Goal: Transaction & Acquisition: Purchase product/service

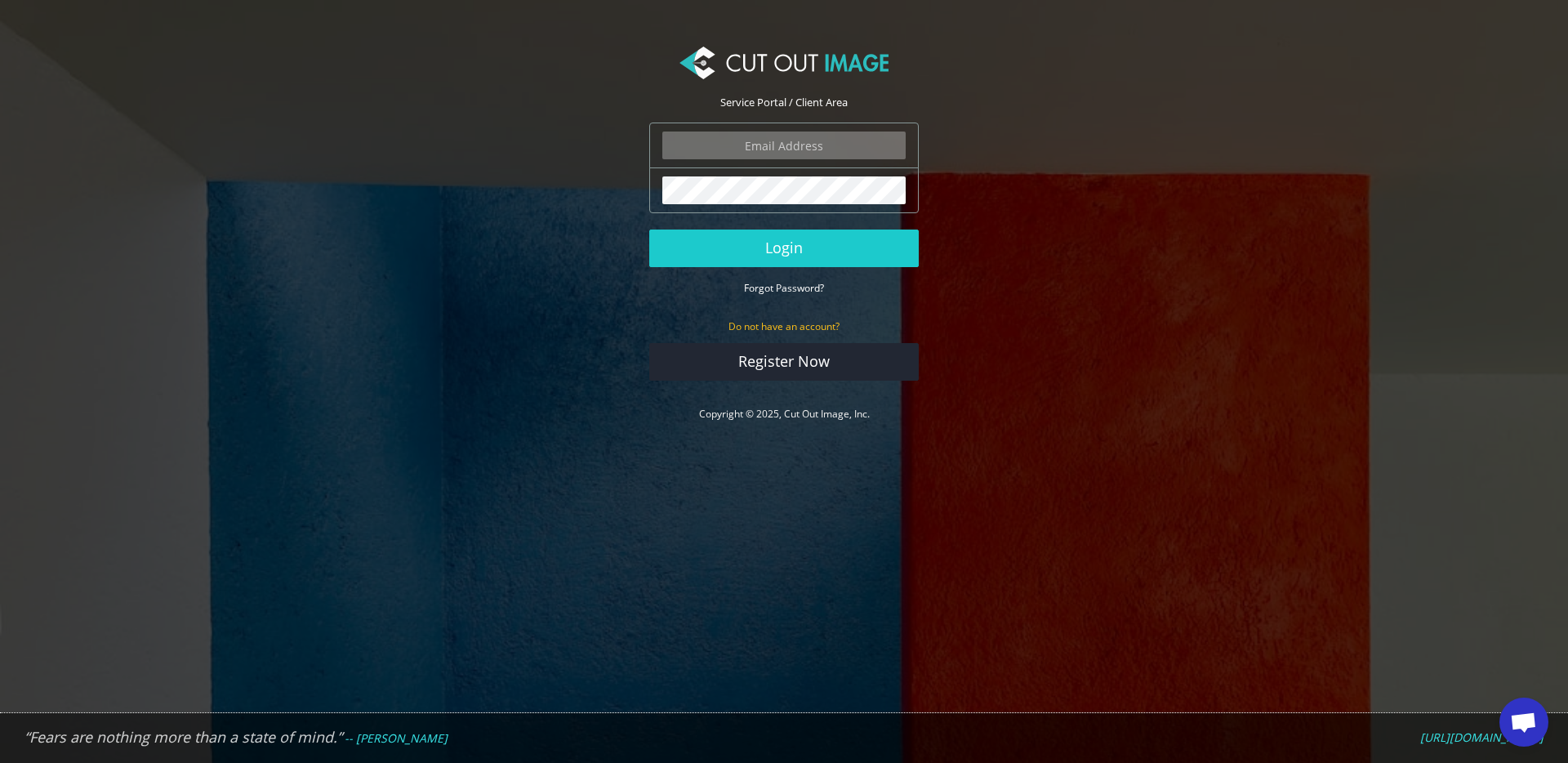
click at [747, 153] on input "email" at bounding box center [784, 145] width 243 height 27
click at [0, 762] on nordpass-autofill-portal at bounding box center [0, 763] width 0 height 0
type input "javier@ezinflatables.com"
click at [649, 229] on button "Login" at bounding box center [784, 248] width 270 height 38
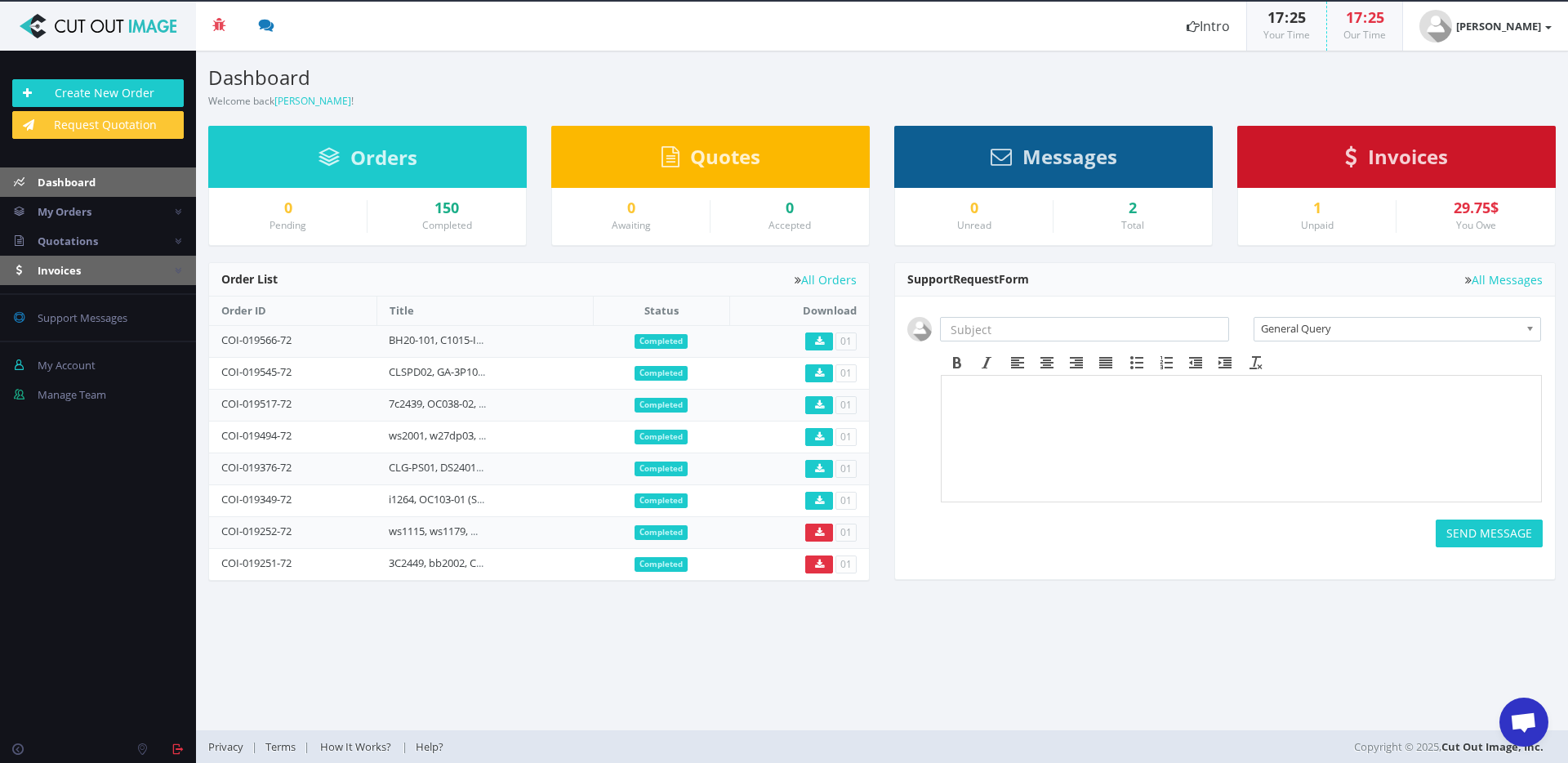
click at [66, 272] on span "Invoices" at bounding box center [60, 271] width 44 height 15
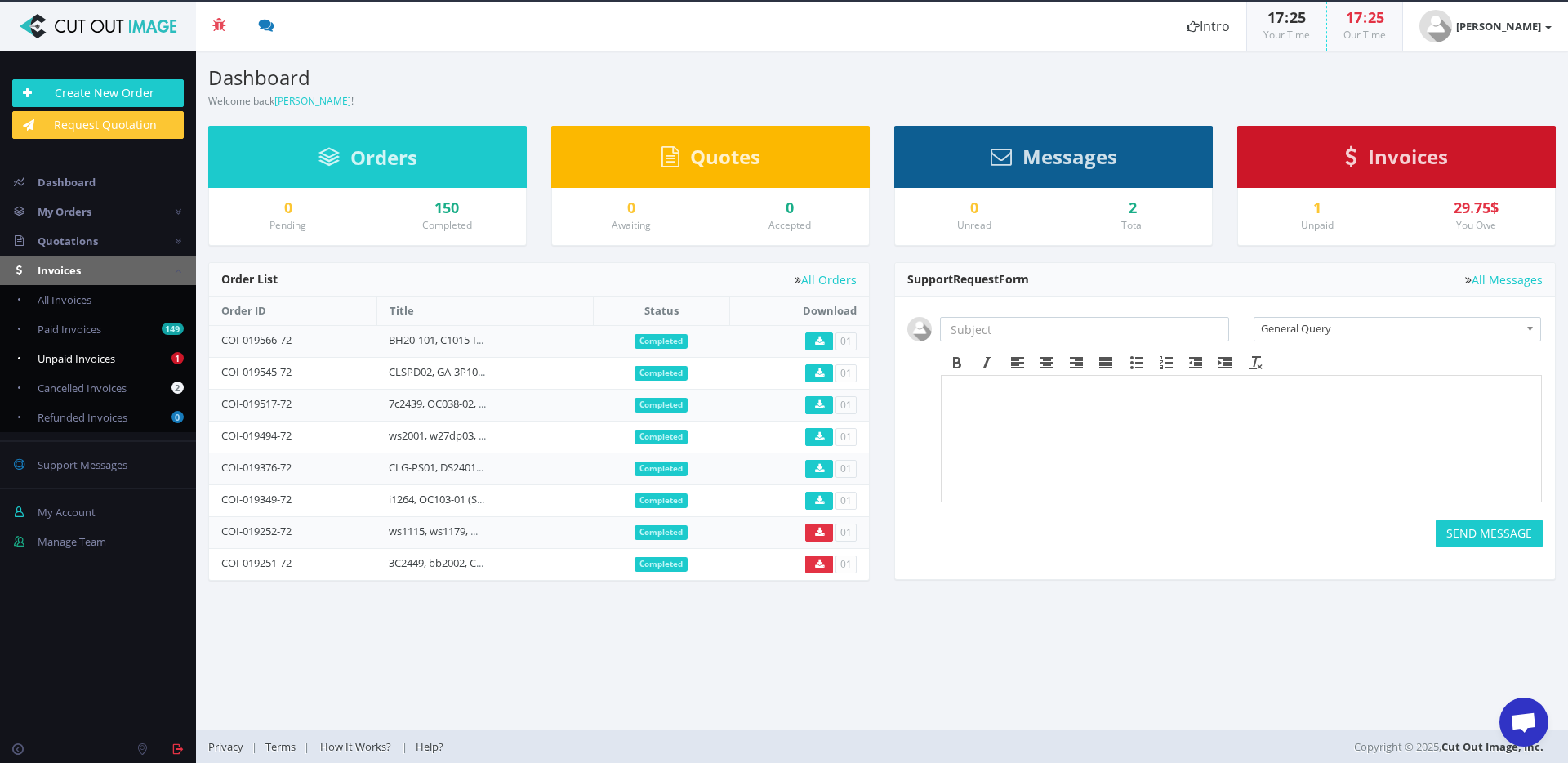
click at [90, 355] on span "Unpaid Invoices" at bounding box center [77, 359] width 78 height 15
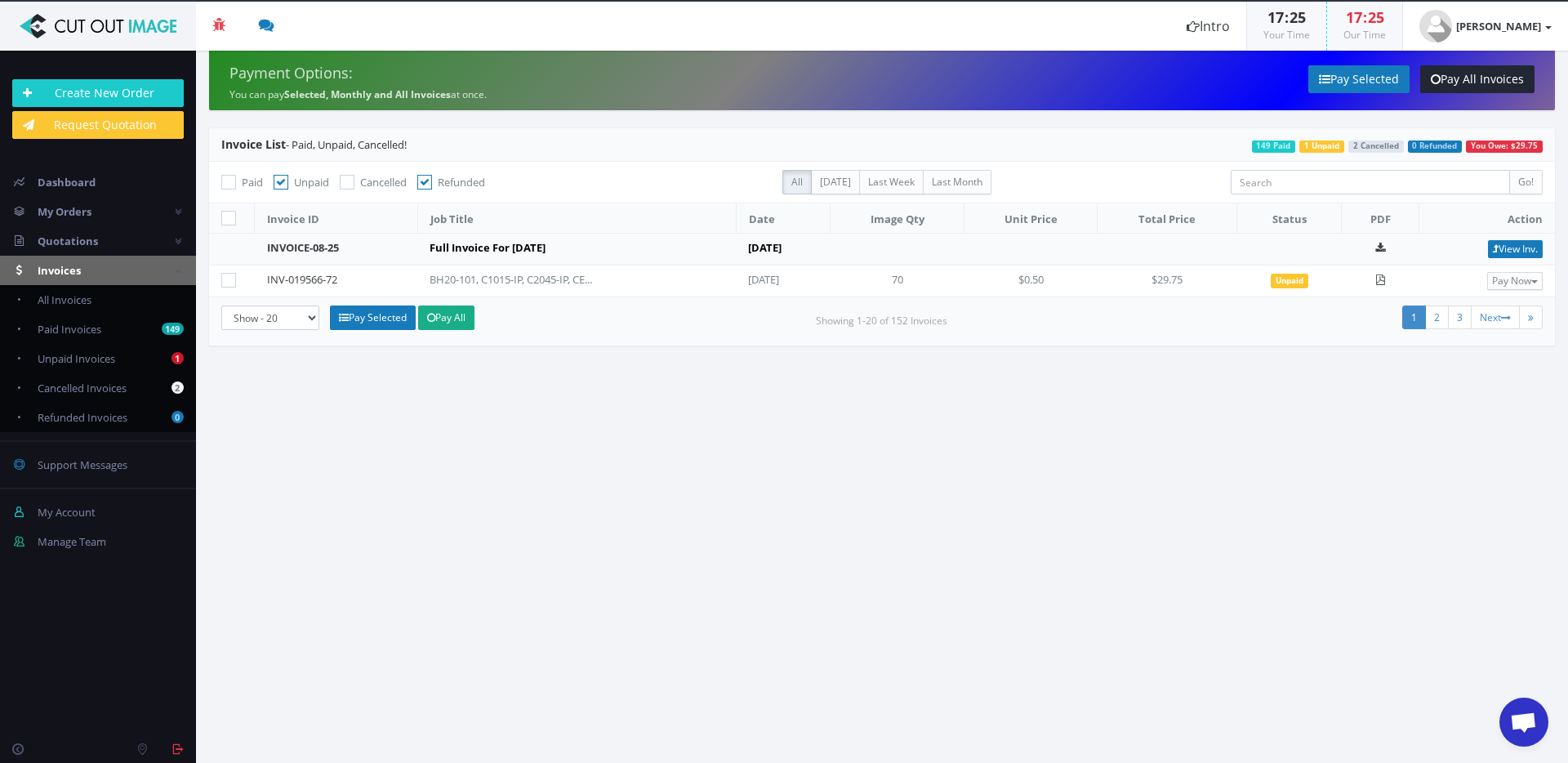
click at [462, 378] on section "Payment Options: You can pay Selected, Monthly and All Invoices at once. Pay Se…" at bounding box center [882, 407] width 1372 height 713
click at [307, 245] on link "INVOICE-08-25" at bounding box center [303, 248] width 72 height 15
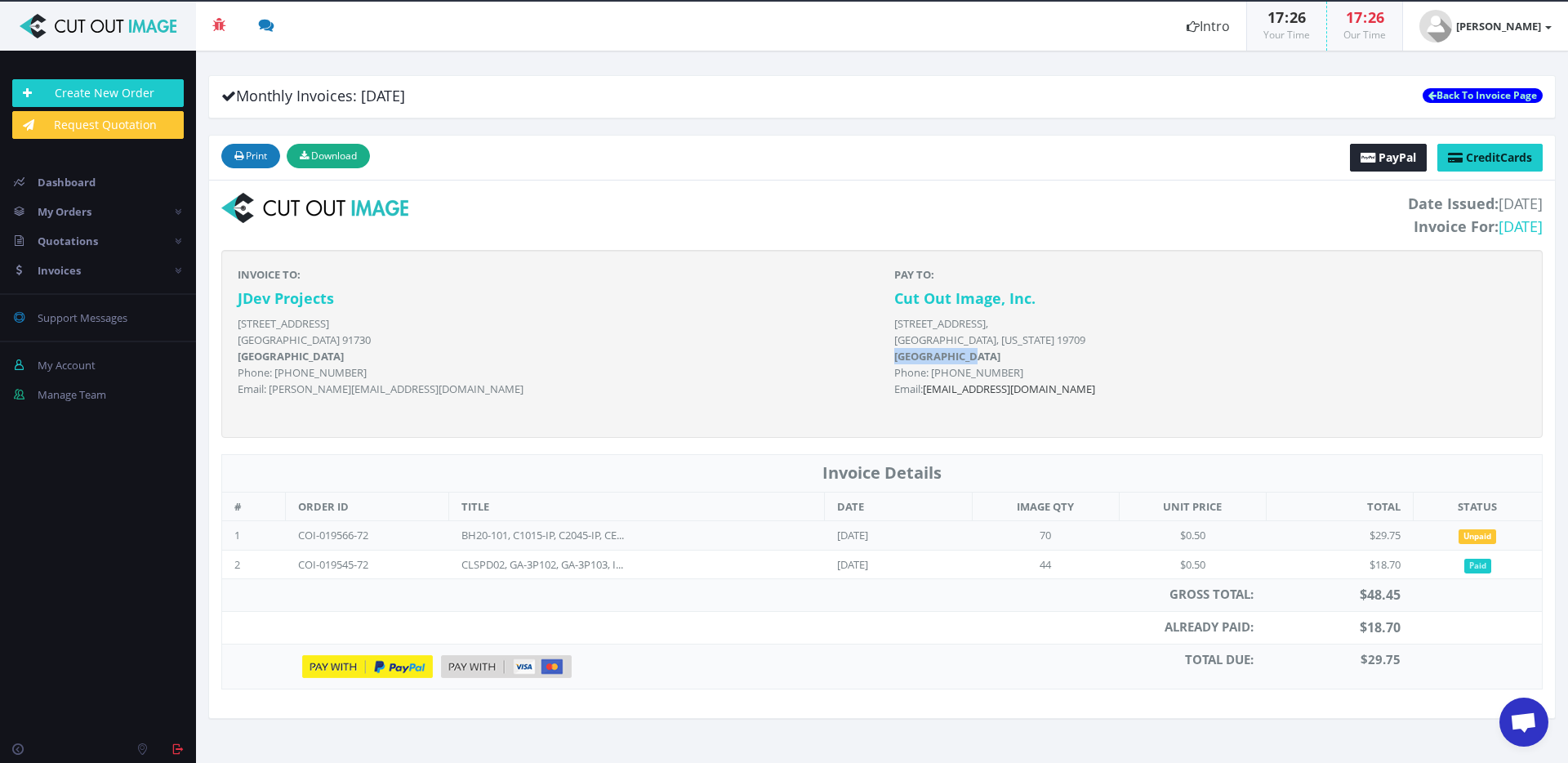
drag, startPoint x: 895, startPoint y: 357, endPoint x: 984, endPoint y: 355, distance: 89.0
click at [984, 355] on p "[STREET_ADDRESS][US_STATE] Phone: [PHONE_NUMBER] Email: [EMAIL_ADDRESS][DOMAIN_…" at bounding box center [1210, 356] width 632 height 81
drag, startPoint x: 895, startPoint y: 320, endPoint x: 1206, endPoint y: 329, distance: 311.1
click at [1042, 340] on p "[STREET_ADDRESS][US_STATE] Phone: [PHONE_NUMBER] Email: [EMAIL_ADDRESS][DOMAIN_…" at bounding box center [1210, 356] width 632 height 81
click at [729, 71] on section "Monthly Invoices: [DATE] Back To Invoice Page ×" at bounding box center [882, 407] width 1372 height 713
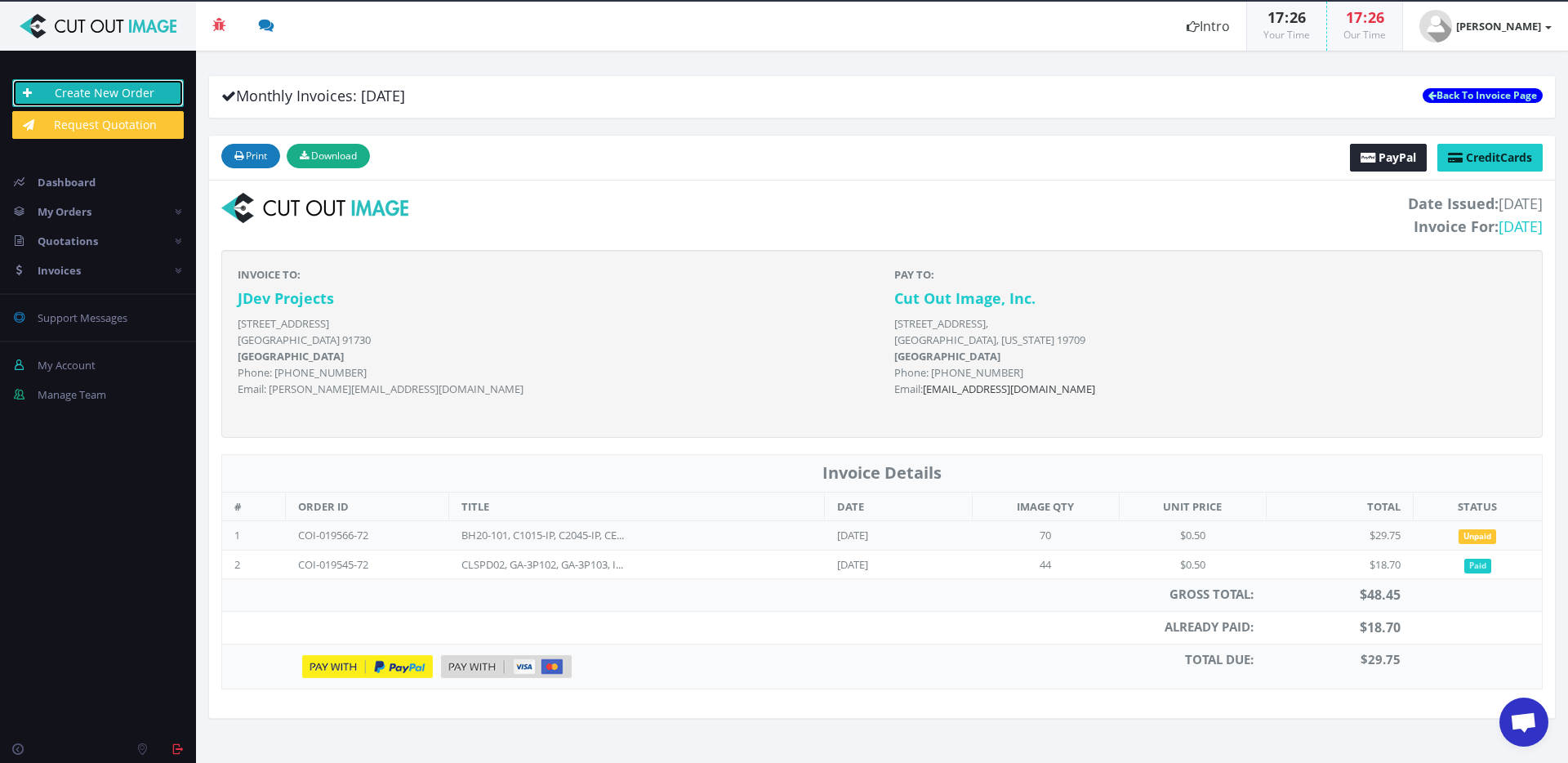
click at [102, 86] on link "Create New Order" at bounding box center [97, 93] width 171 height 27
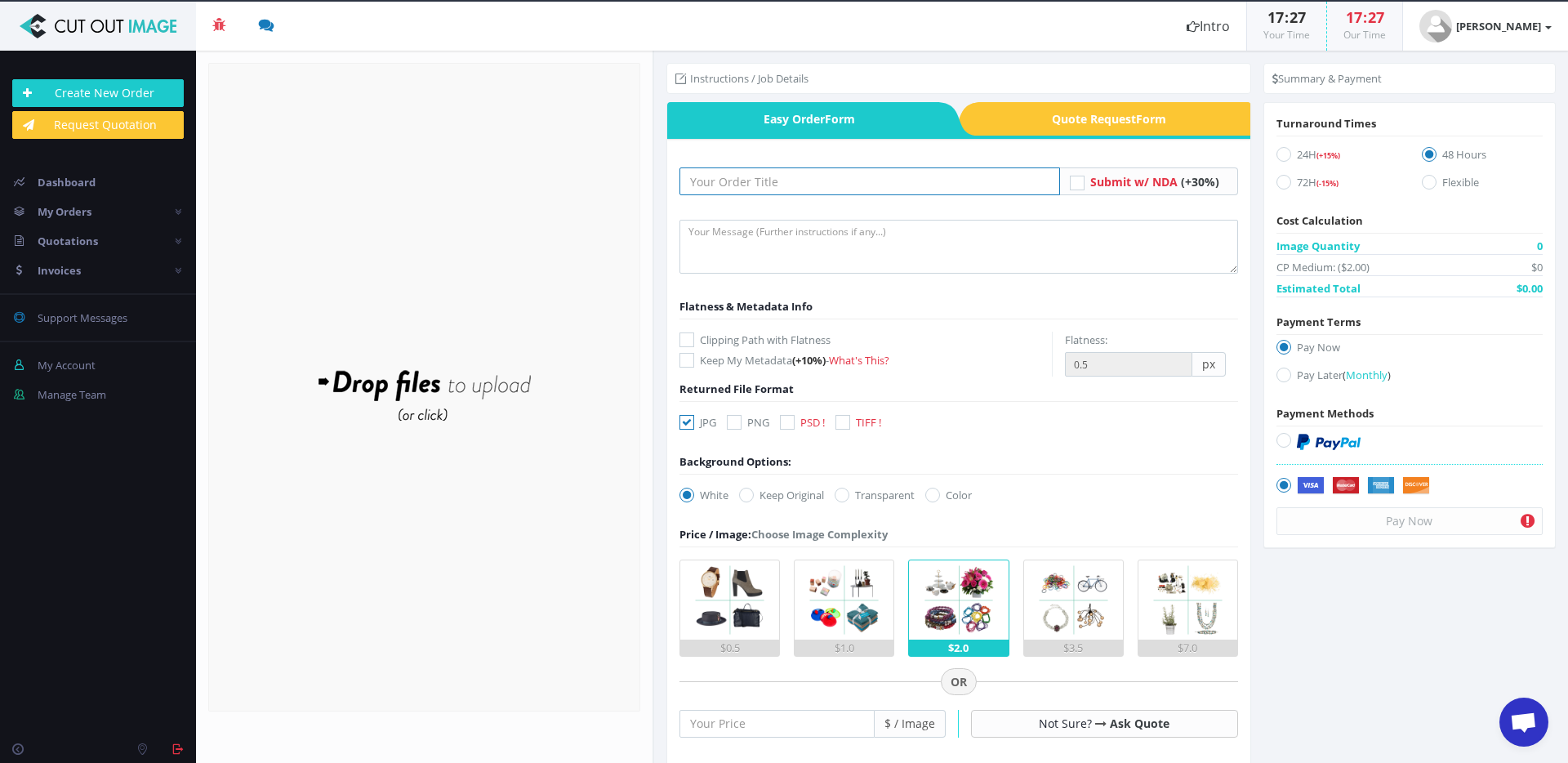
click at [778, 176] on input "text" at bounding box center [870, 181] width 380 height 27
click at [727, 178] on input "text" at bounding box center [870, 181] width 380 height 27
type input "[DATE]"
click at [1289, 181] on label "72H (-15%)" at bounding box center [1337, 185] width 121 height 22
click at [1289, 181] on input "72H (-15%)" at bounding box center [1285, 182] width 10 height 10
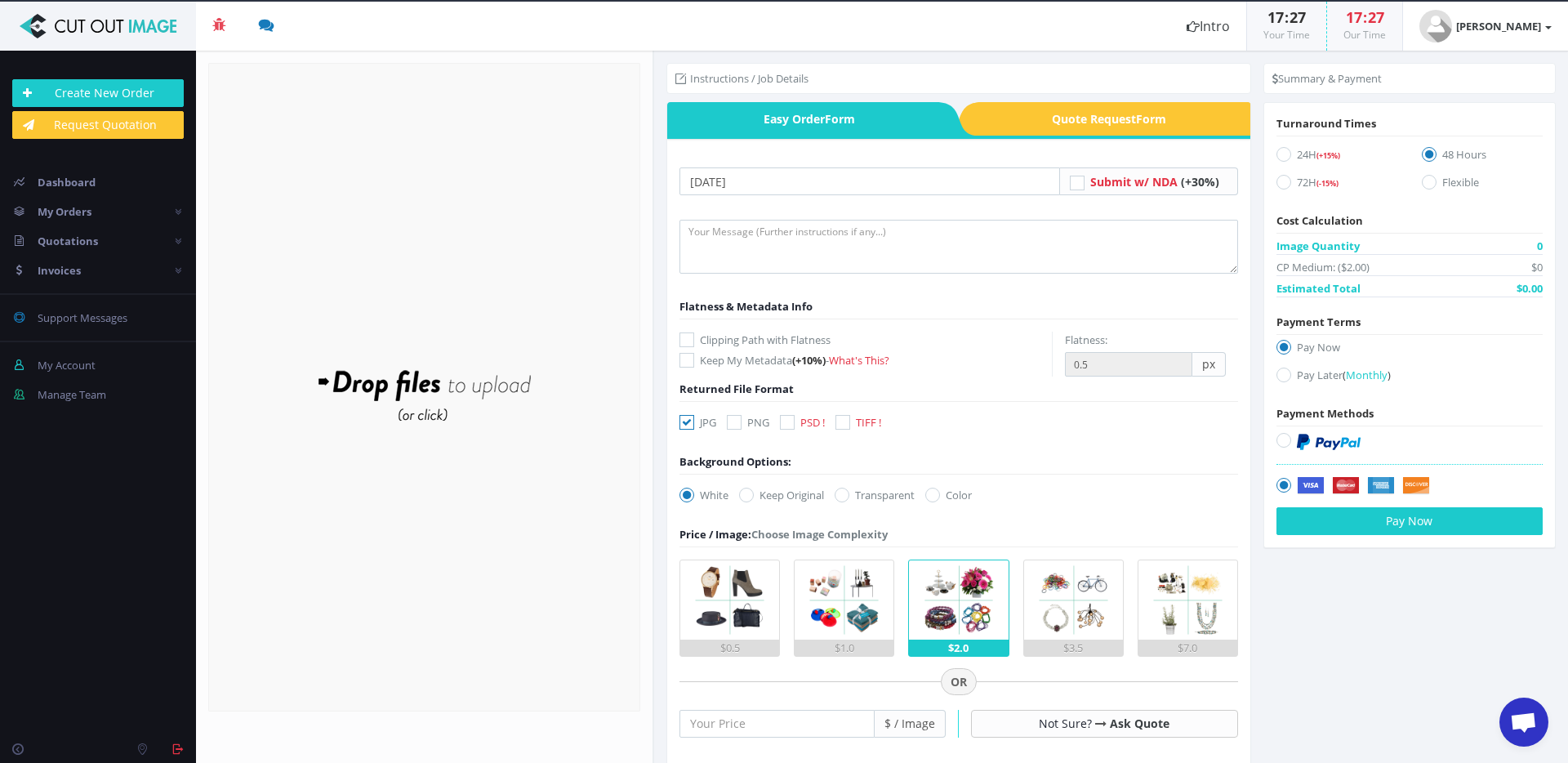
radio input "true"
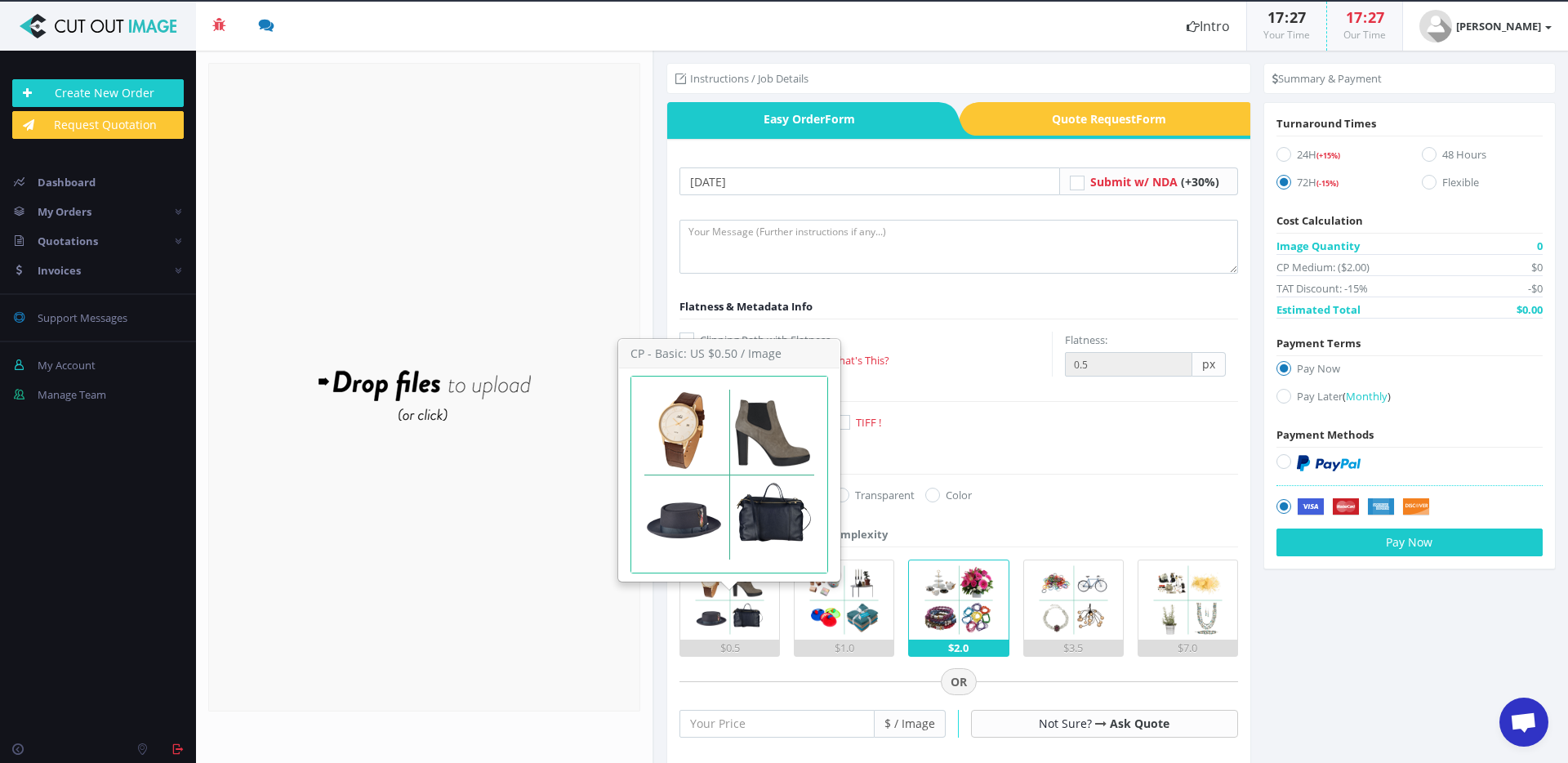
click at [731, 621] on img at bounding box center [730, 600] width 79 height 80
click at [0, 0] on input "$0.5" at bounding box center [0, 0] width 0 height 0
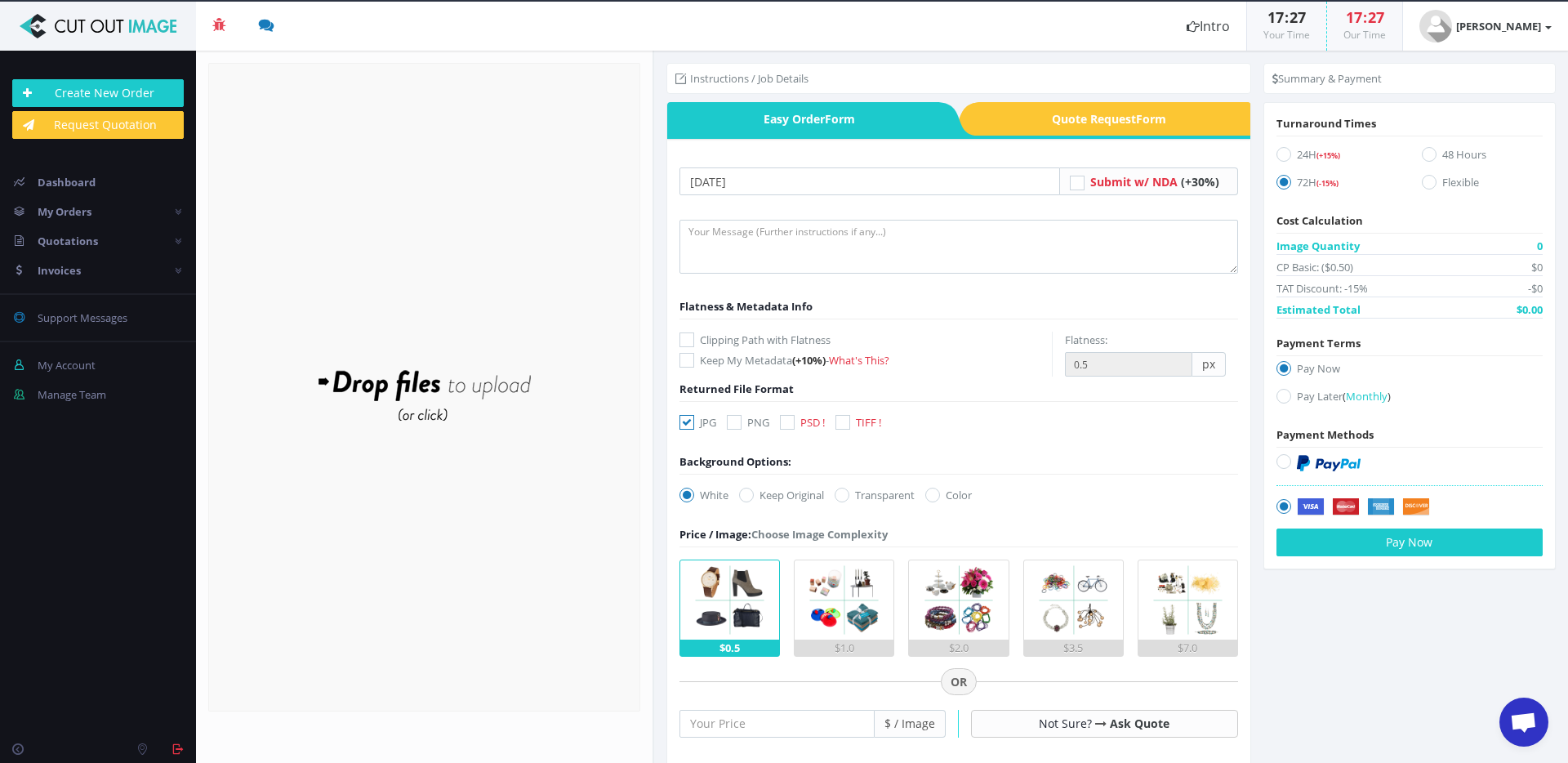
drag, startPoint x: 752, startPoint y: 430, endPoint x: 698, endPoint y: 424, distance: 54.3
click at [752, 430] on label "PNG" at bounding box center [748, 422] width 43 height 16
click at [742, 428] on input "PNG" at bounding box center [735, 422] width 10 height 10
checkbox input "true"
click at [694, 424] on icon at bounding box center [687, 422] width 15 height 15
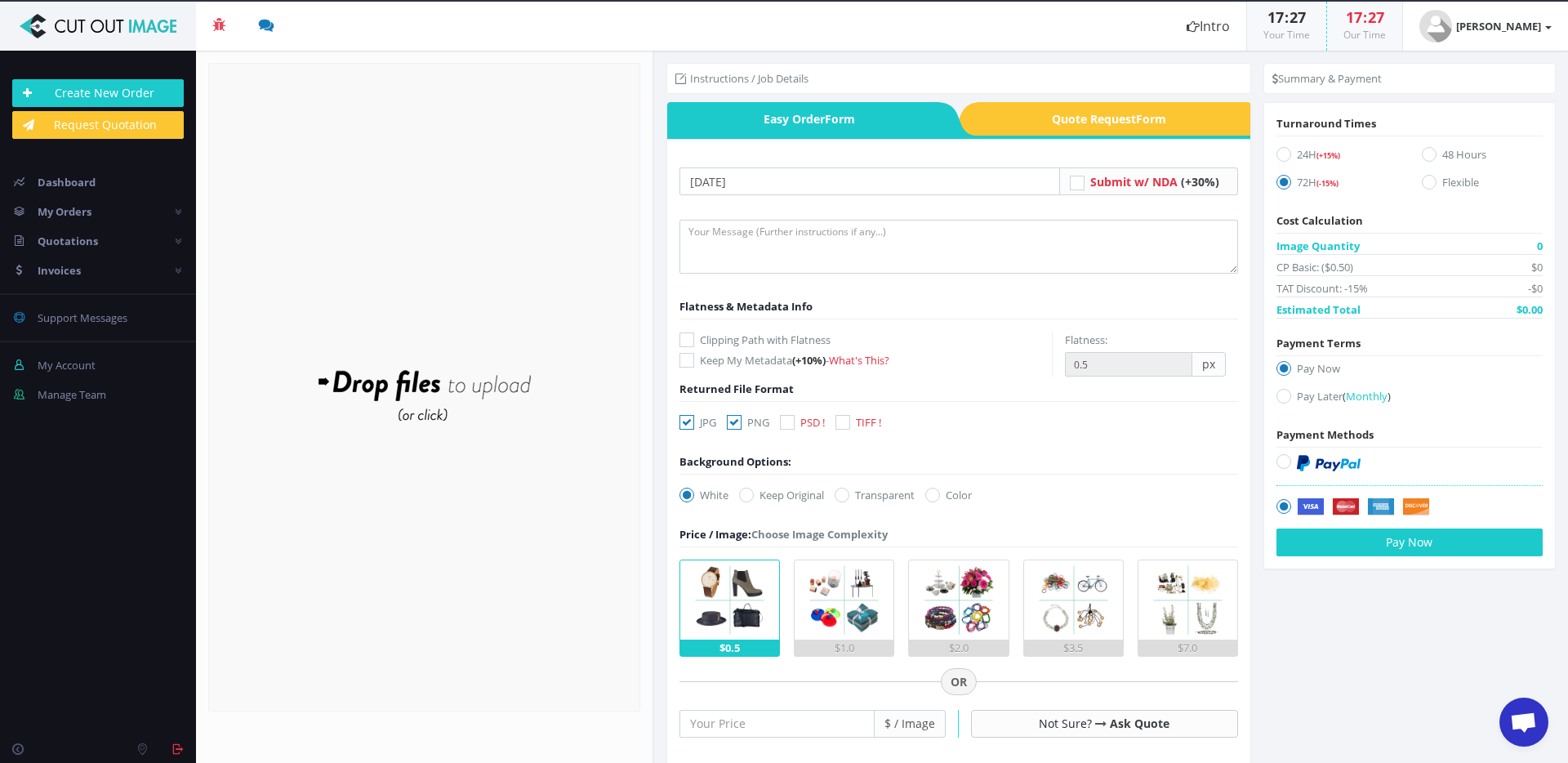
click at [694, 424] on input "JPG" at bounding box center [688, 422] width 10 height 10
checkbox input "false"
click at [872, 497] on label "Transparent" at bounding box center [874, 494] width 80 height 16
click at [849, 497] on input "Transparent" at bounding box center [843, 495] width 10 height 10
radio input "true"
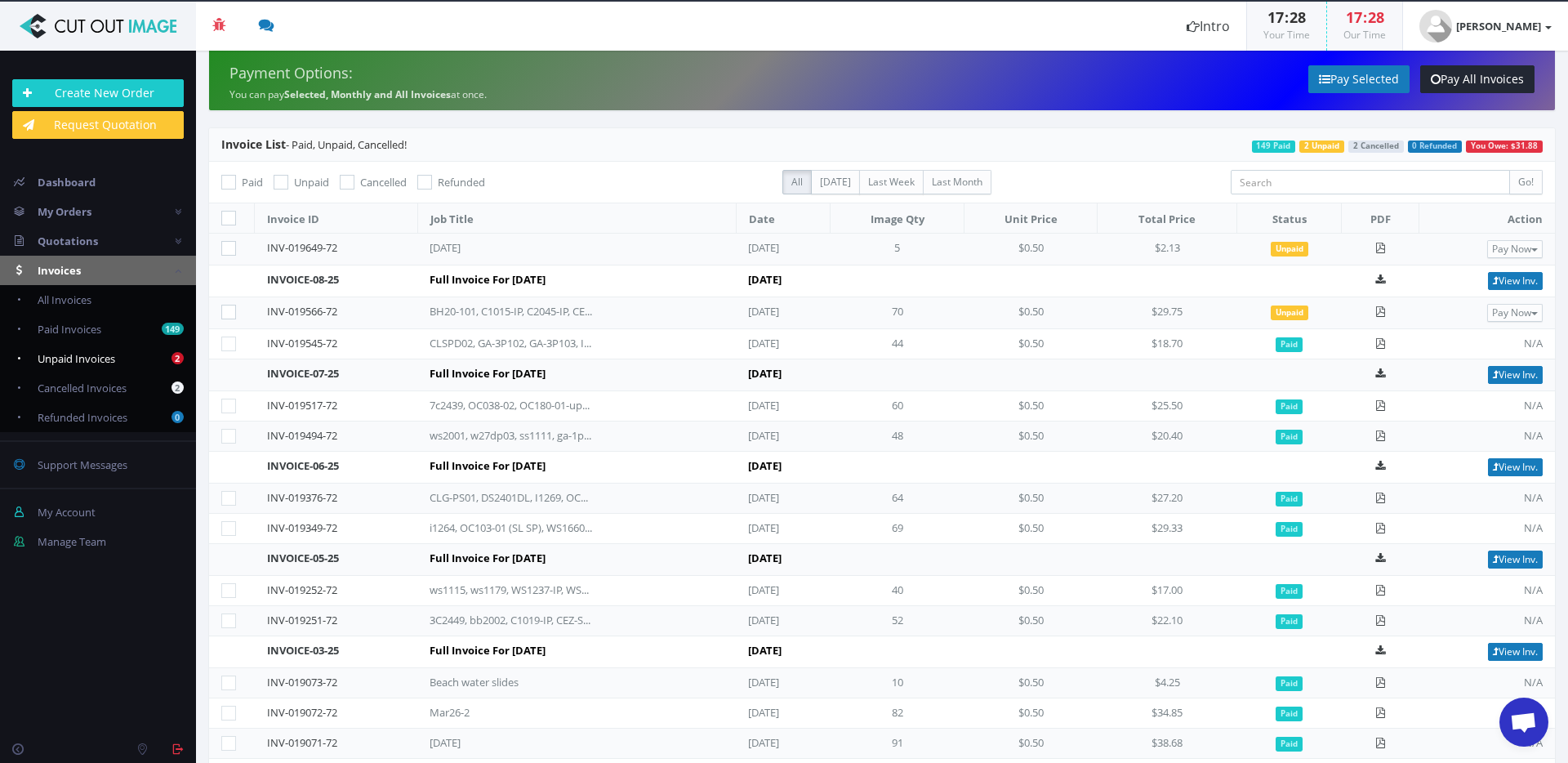
click at [65, 354] on span "Unpaid Invoices" at bounding box center [77, 359] width 78 height 15
checkbox input "true"
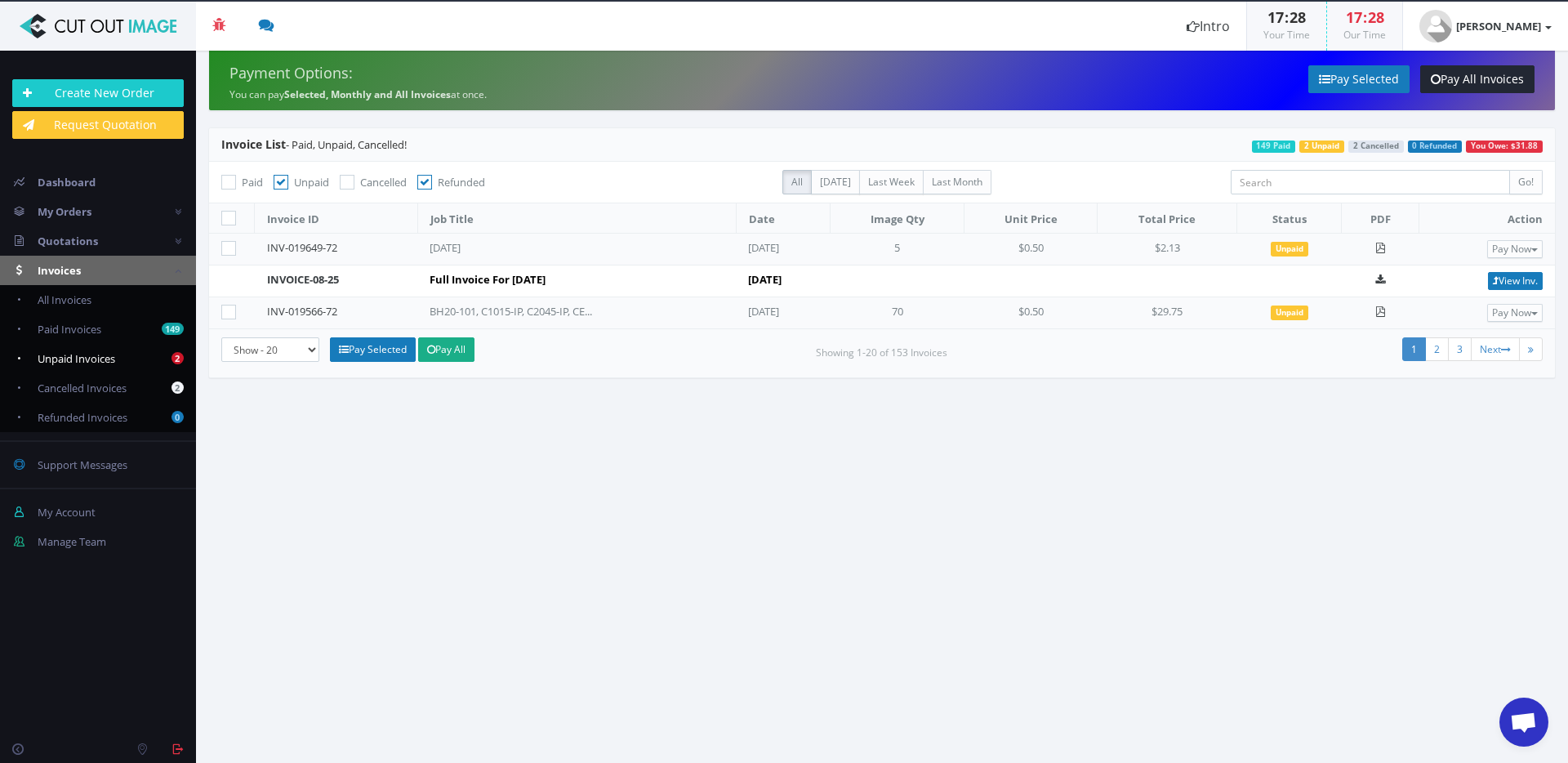
click span "Unpaid Invoices"
click link "Pay All"
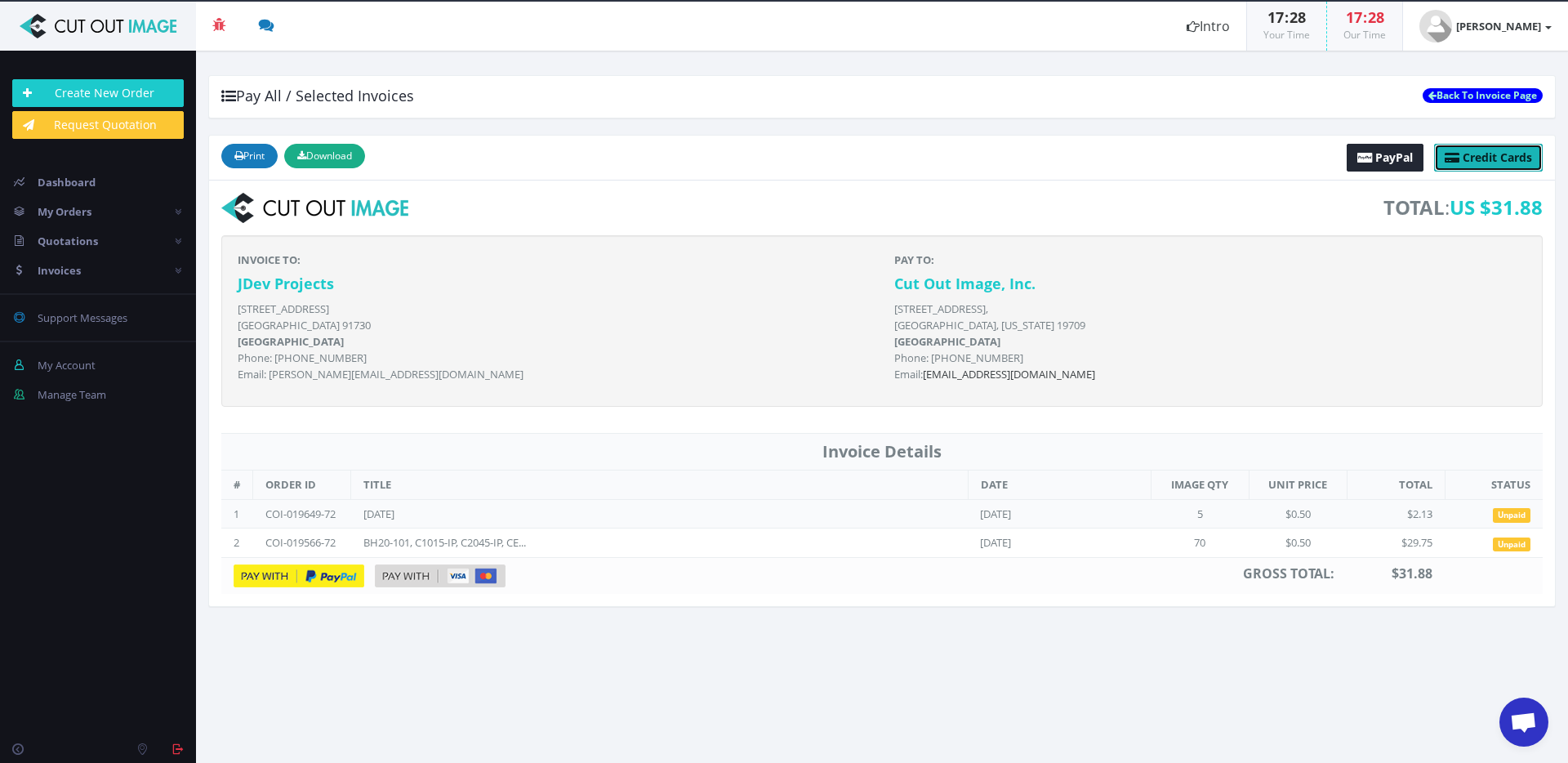
click at [1492, 158] on span "Credit Cards" at bounding box center [1497, 157] width 69 height 15
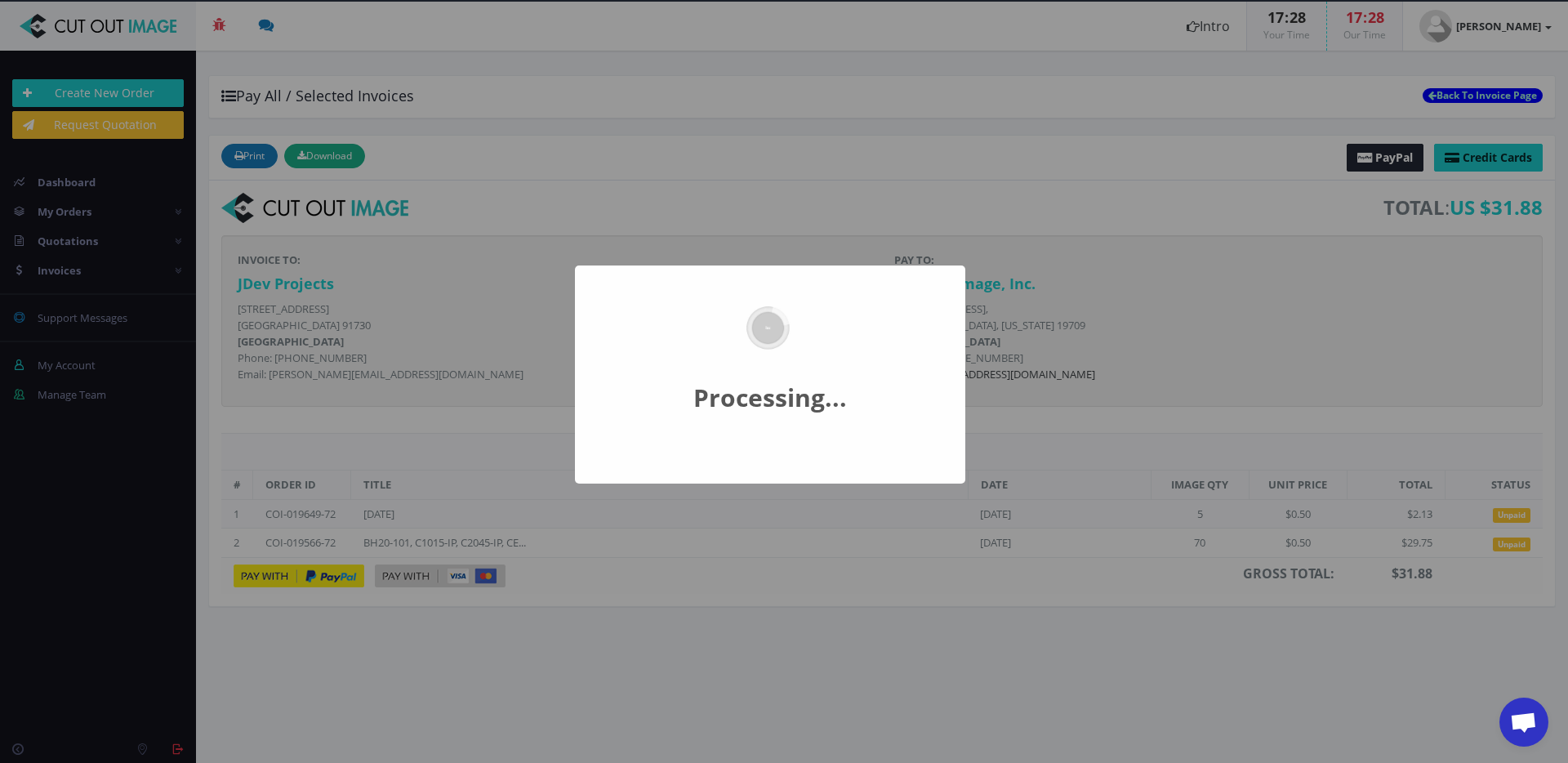
click at [0, 762] on nordpass-portal at bounding box center [0, 763] width 0 height 0
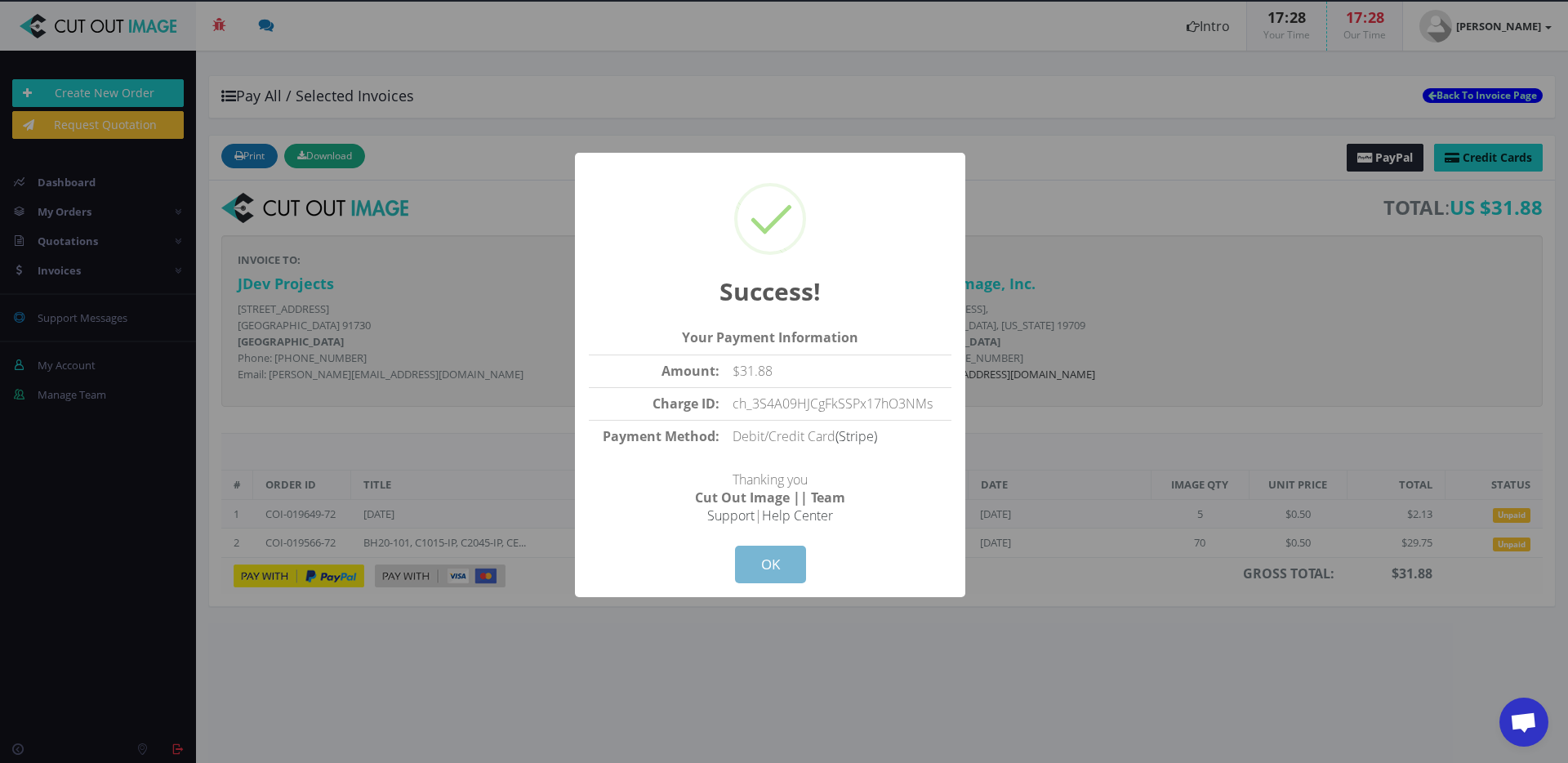
click at [759, 568] on button "OK" at bounding box center [770, 564] width 71 height 38
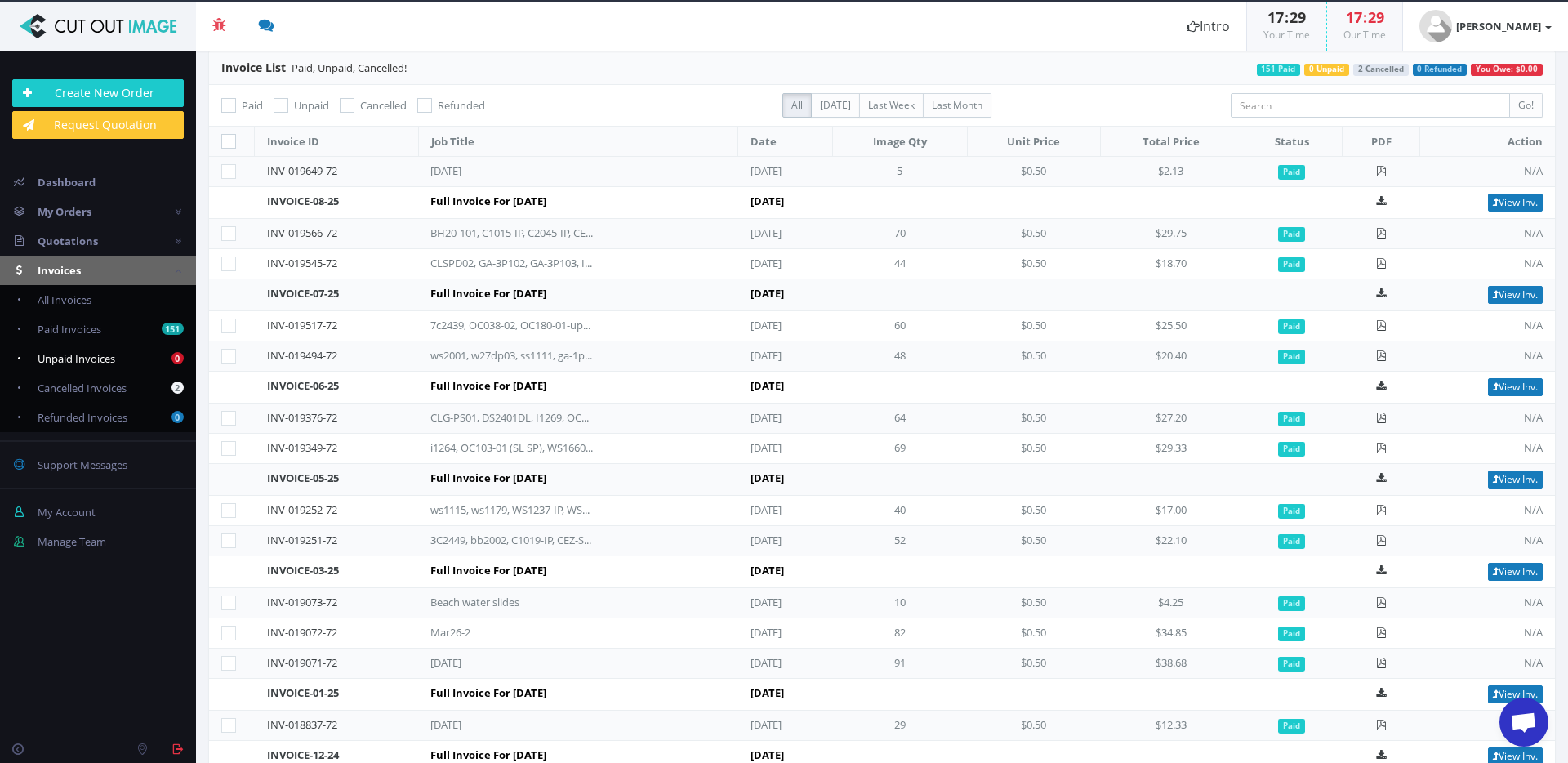
click at [68, 355] on span "Unpaid Invoices" at bounding box center [77, 359] width 78 height 15
checkbox input "true"
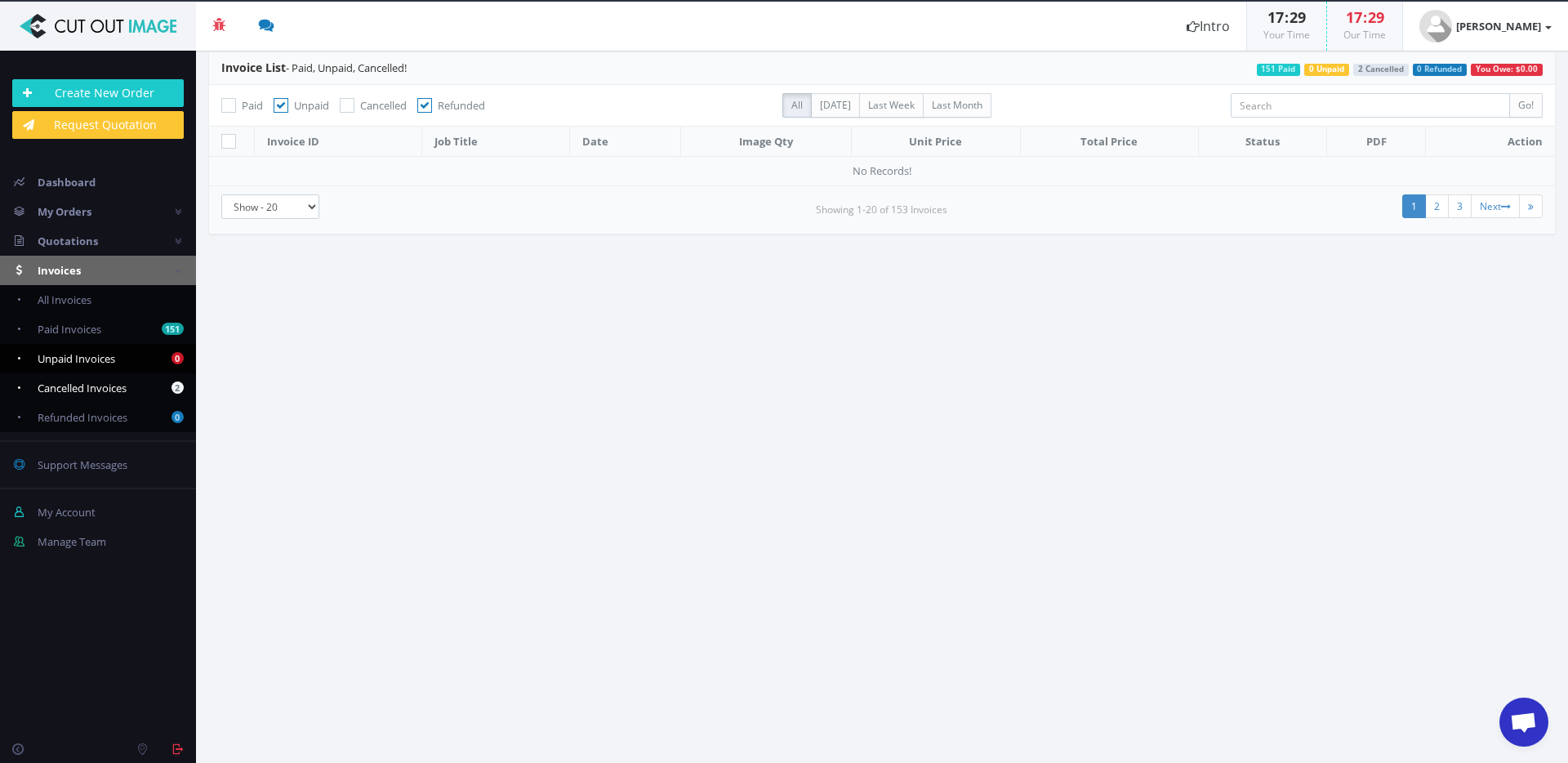
click at [97, 387] on span "Cancelled Invoices" at bounding box center [82, 388] width 89 height 15
checkbox input "false"
checkbox input "true"
checkbox input "false"
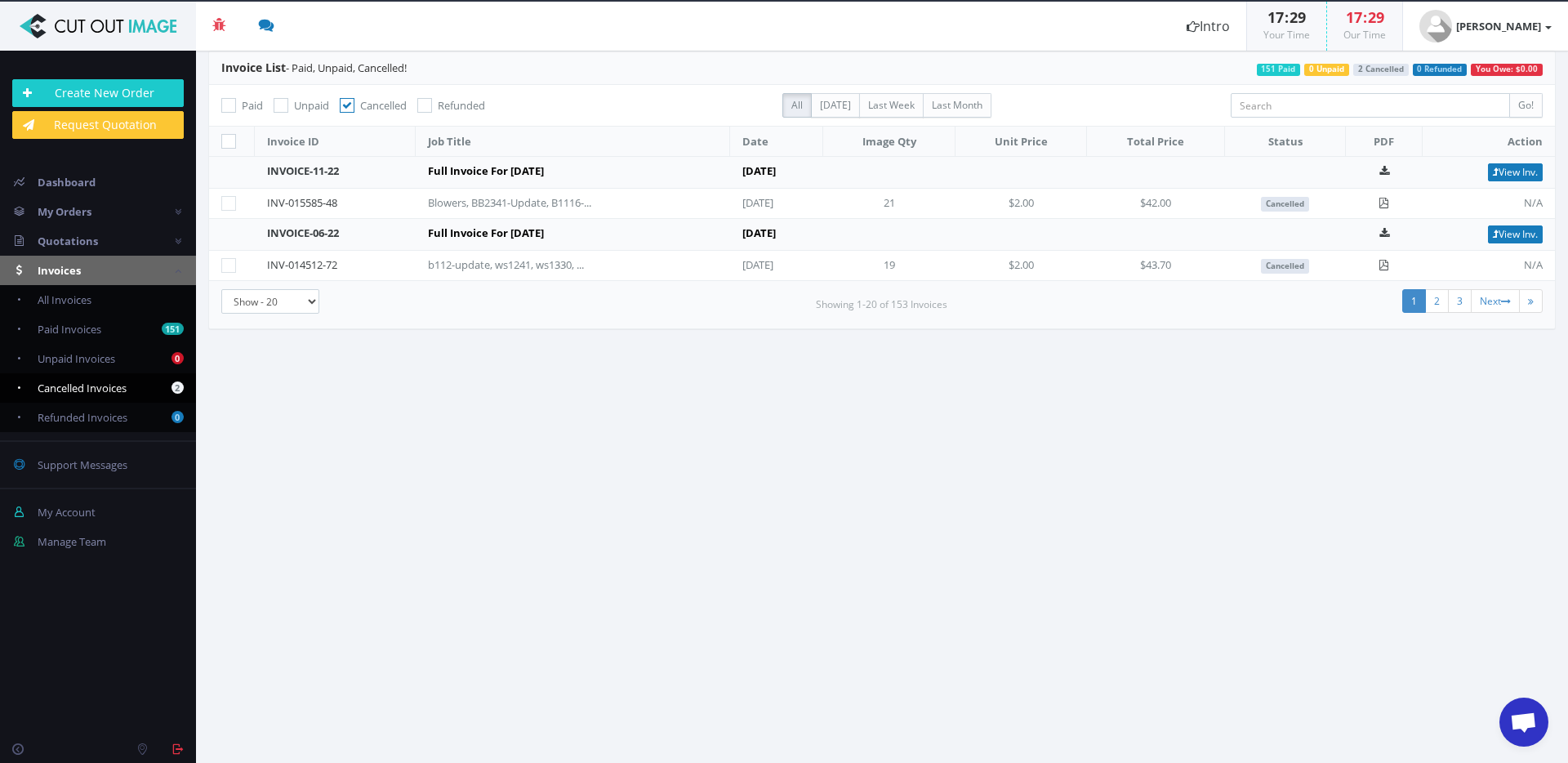
drag, startPoint x: 534, startPoint y: 458, endPoint x: 479, endPoint y: 235, distance: 229.7
click at [535, 453] on section "Invoice List - Paid, Unpaid, Cancelled! You Owe: $0.00 0 Refunded 2 Cancelled 0…" at bounding box center [882, 407] width 1372 height 713
